Goal: Task Accomplishment & Management: Manage account settings

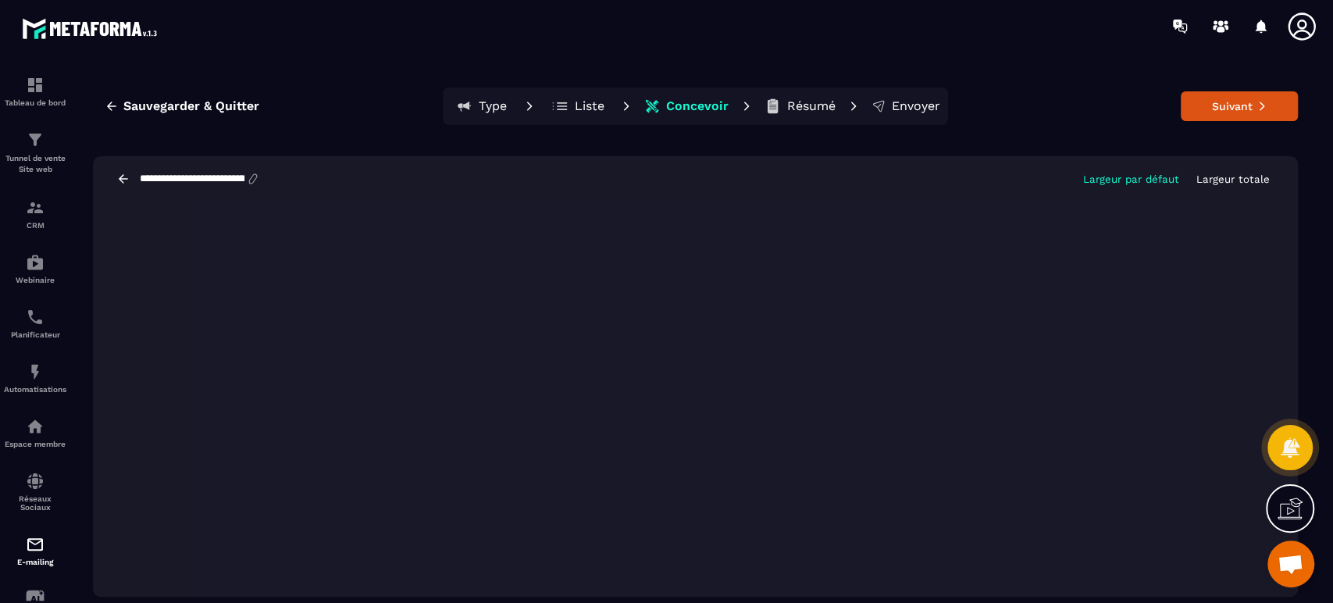
click at [47, 162] on p "Tunnel de vente Site web" at bounding box center [35, 164] width 62 height 22
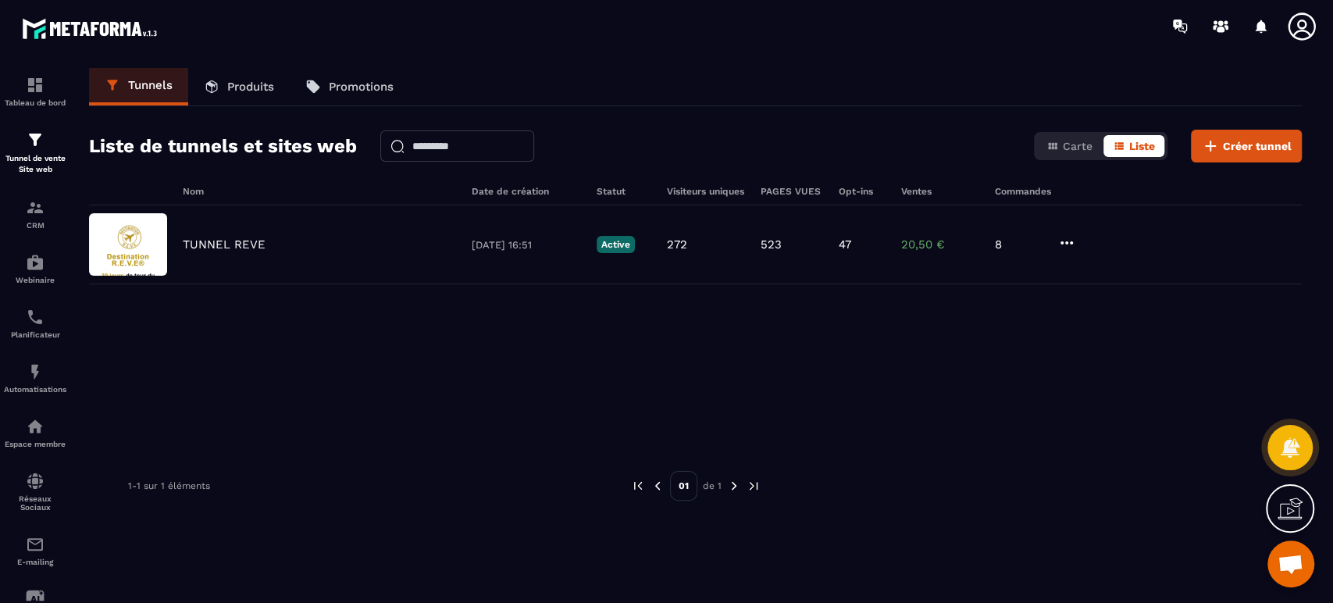
click at [33, 227] on p "CRM" at bounding box center [35, 225] width 62 height 9
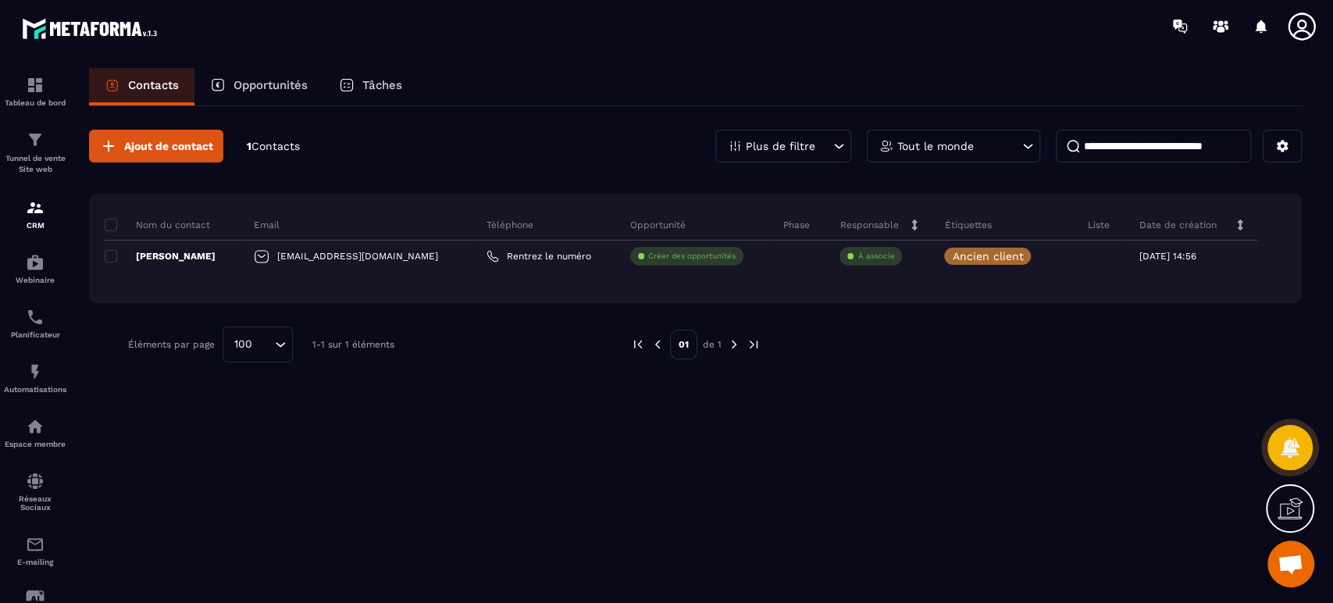
click at [0, 0] on icon at bounding box center [0, 0] width 0 height 0
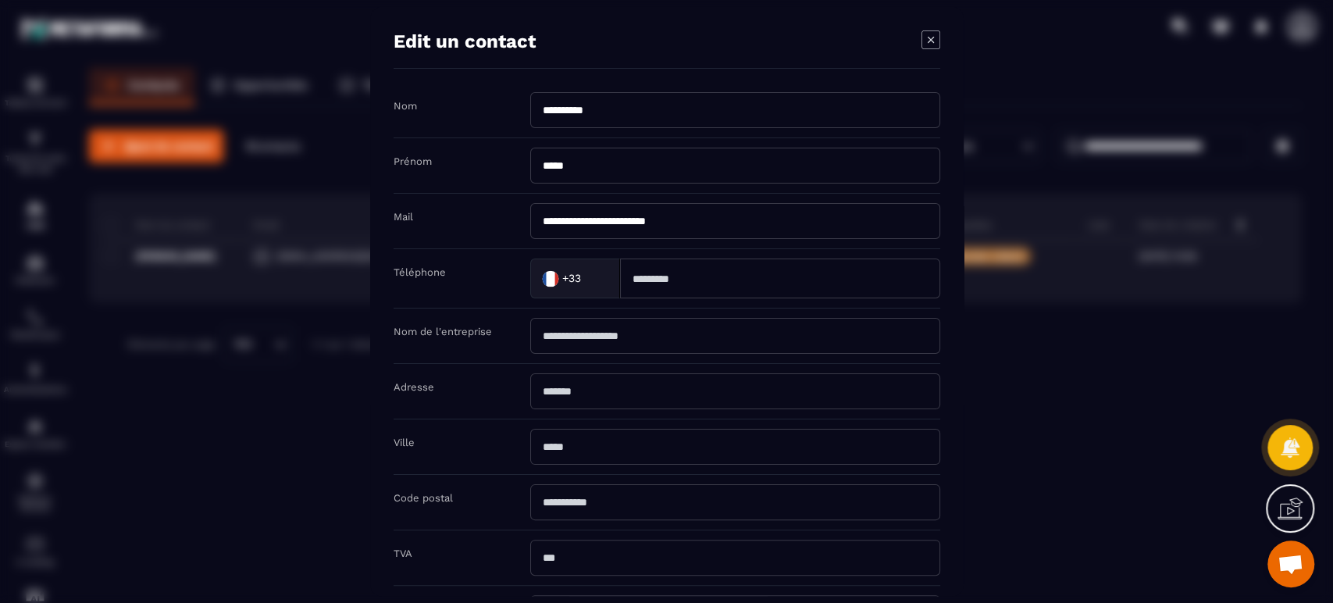
click at [937, 35] on icon "Modal window" at bounding box center [931, 39] width 19 height 19
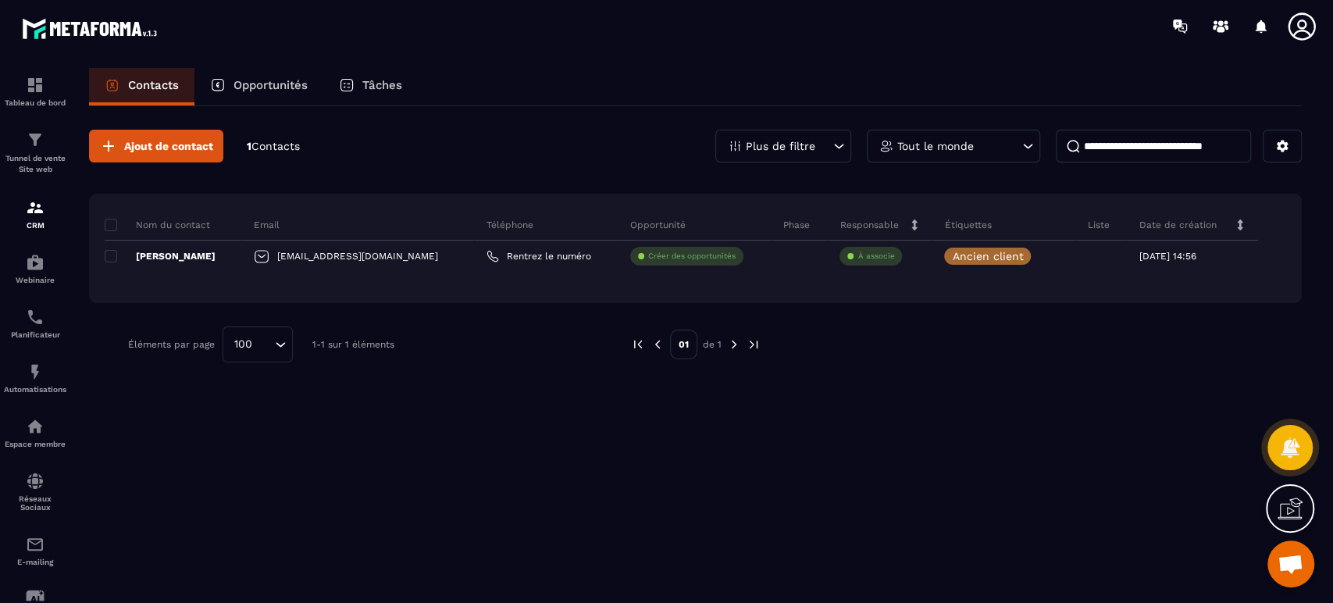
click at [107, 253] on span at bounding box center [111, 256] width 12 height 12
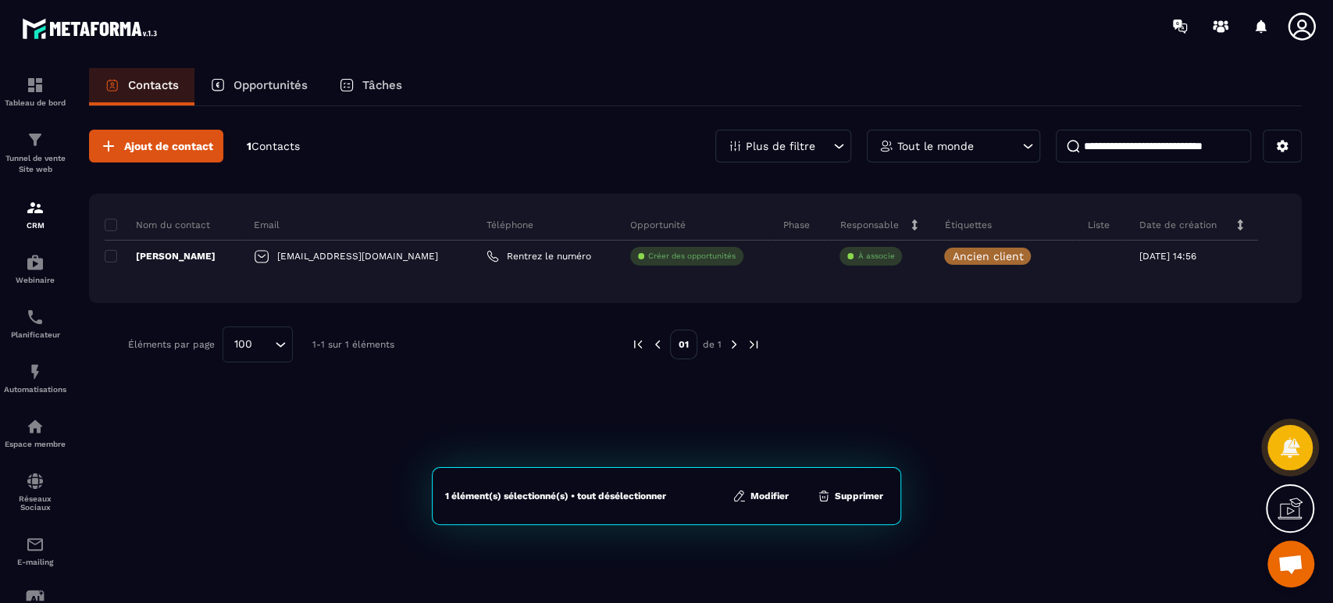
click at [775, 497] on button "Modifier" at bounding box center [761, 496] width 66 height 16
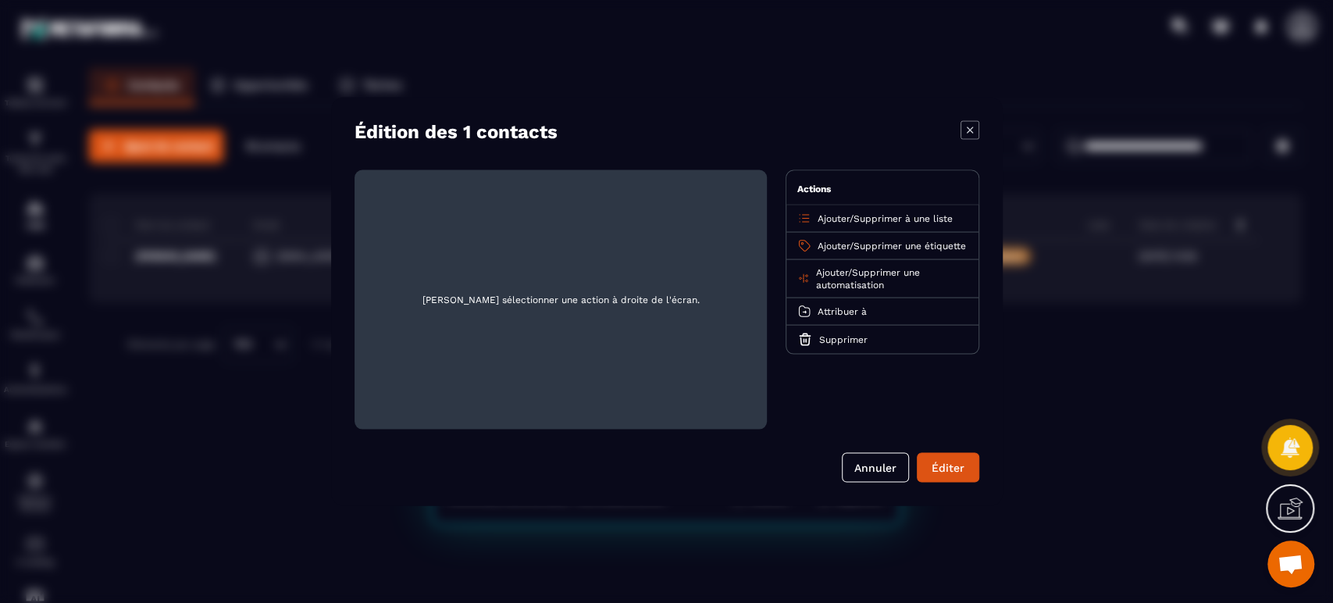
click at [901, 223] on span "Supprimer à une liste" at bounding box center [903, 218] width 99 height 11
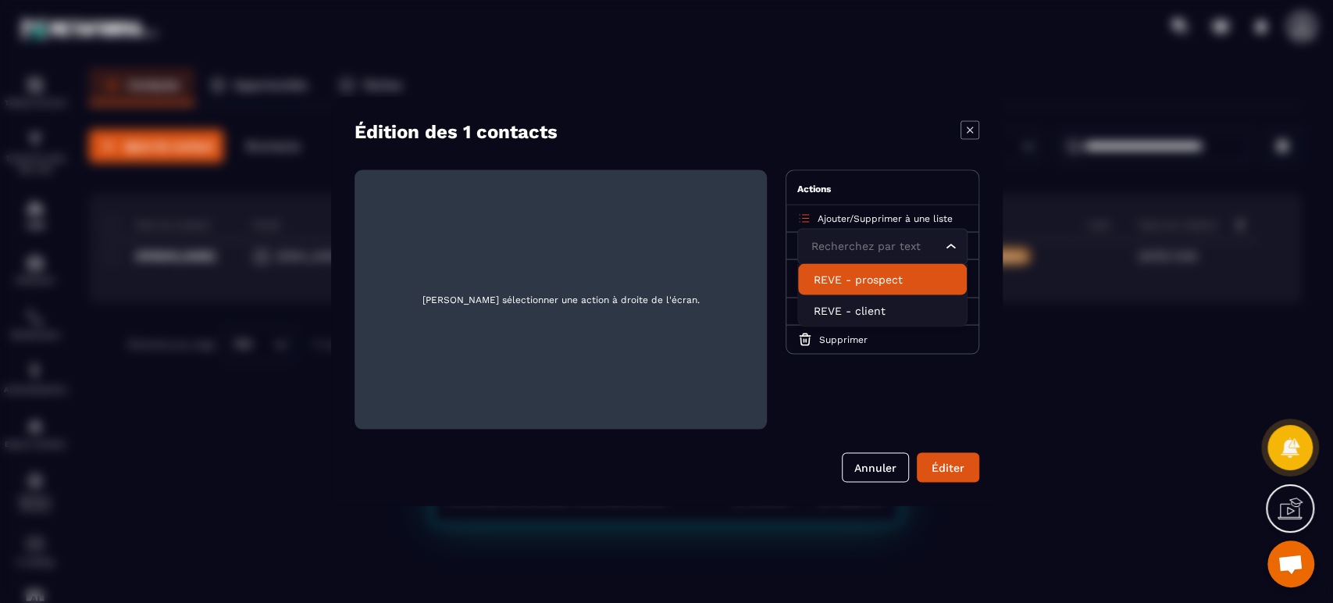
click at [883, 277] on p "REVE - prospect" at bounding box center [882, 280] width 137 height 16
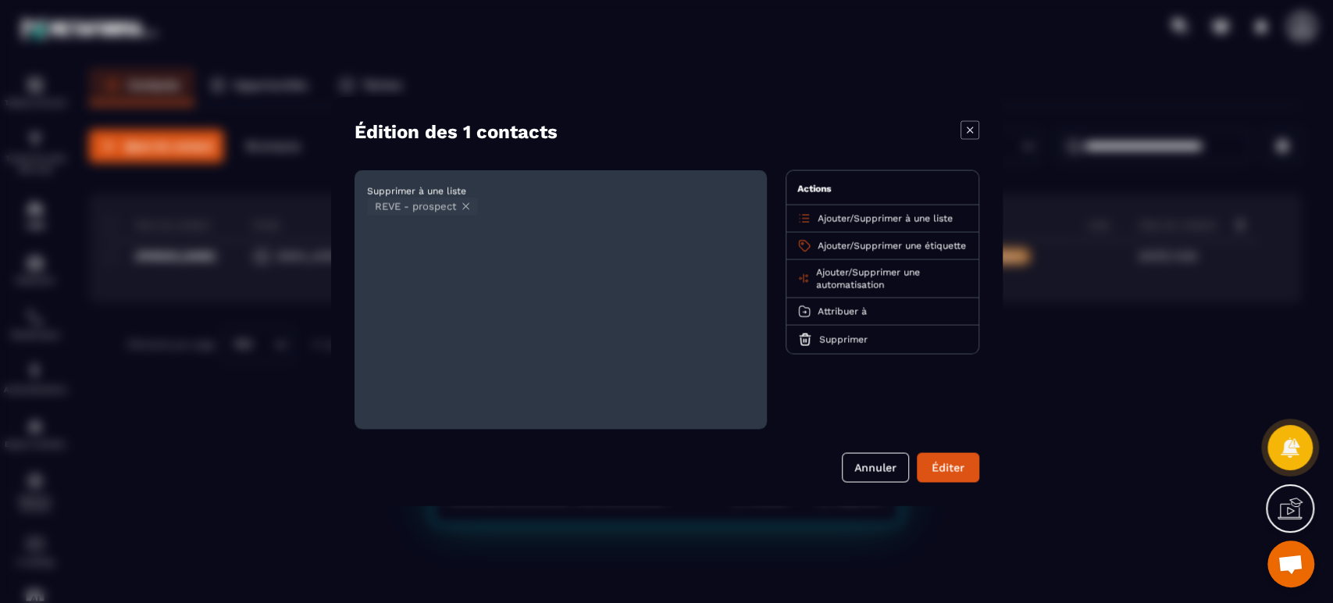
click at [951, 457] on button "Éditer" at bounding box center [948, 468] width 62 height 30
